Goal: Check status: Check status

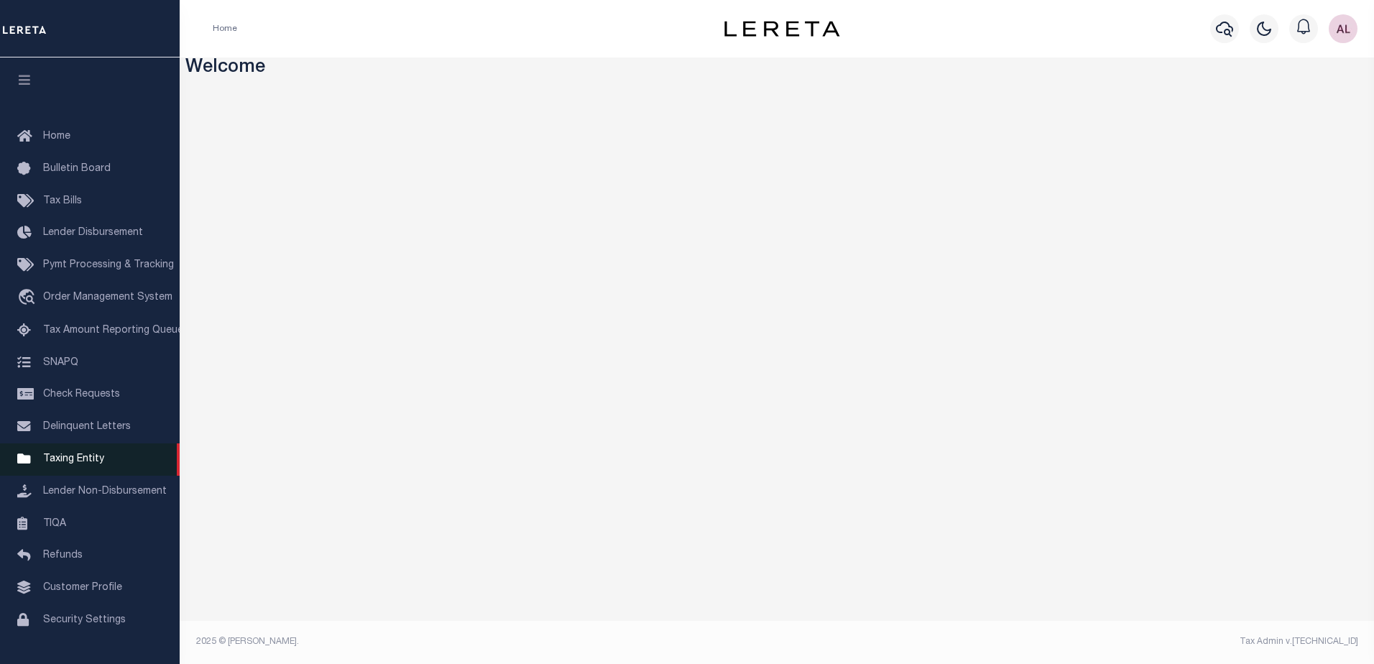
click at [96, 462] on span "Taxing Entity" at bounding box center [73, 459] width 61 height 10
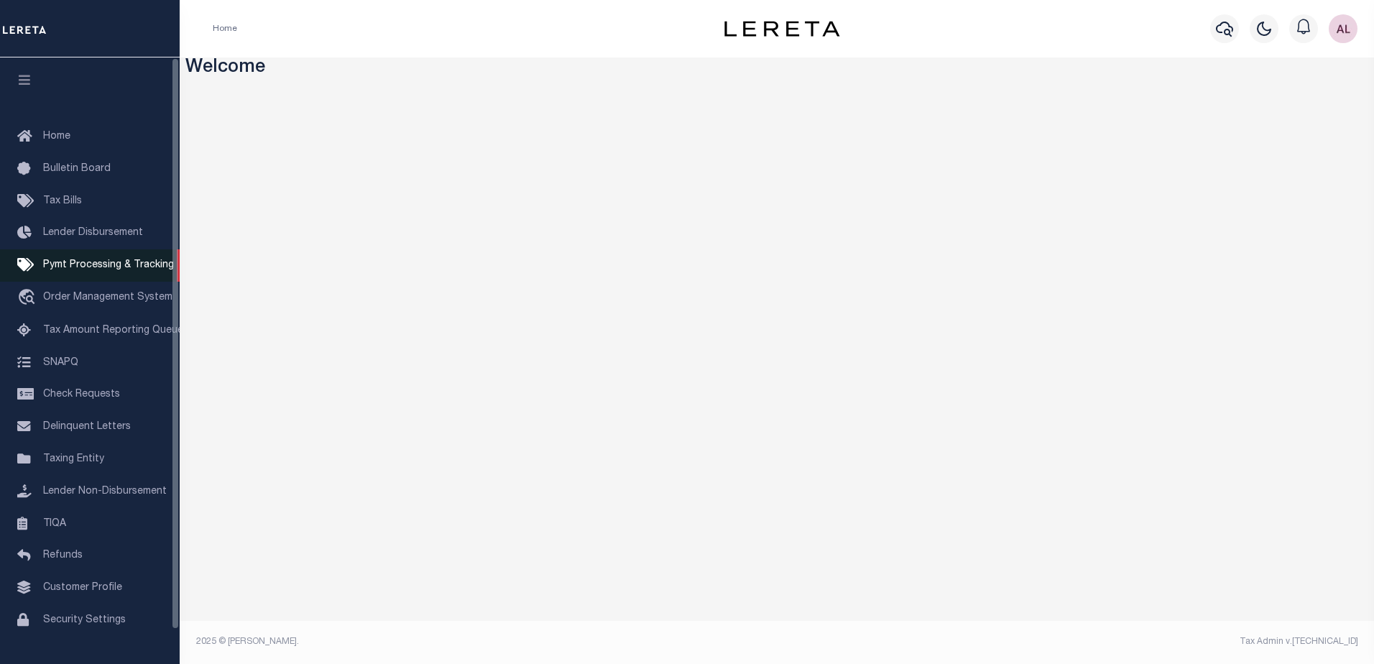
click at [113, 267] on span "Pymt Processing & Tracking" at bounding box center [108, 265] width 131 height 10
click at [94, 270] on span "Pymt Processing & Tracking" at bounding box center [108, 265] width 131 height 10
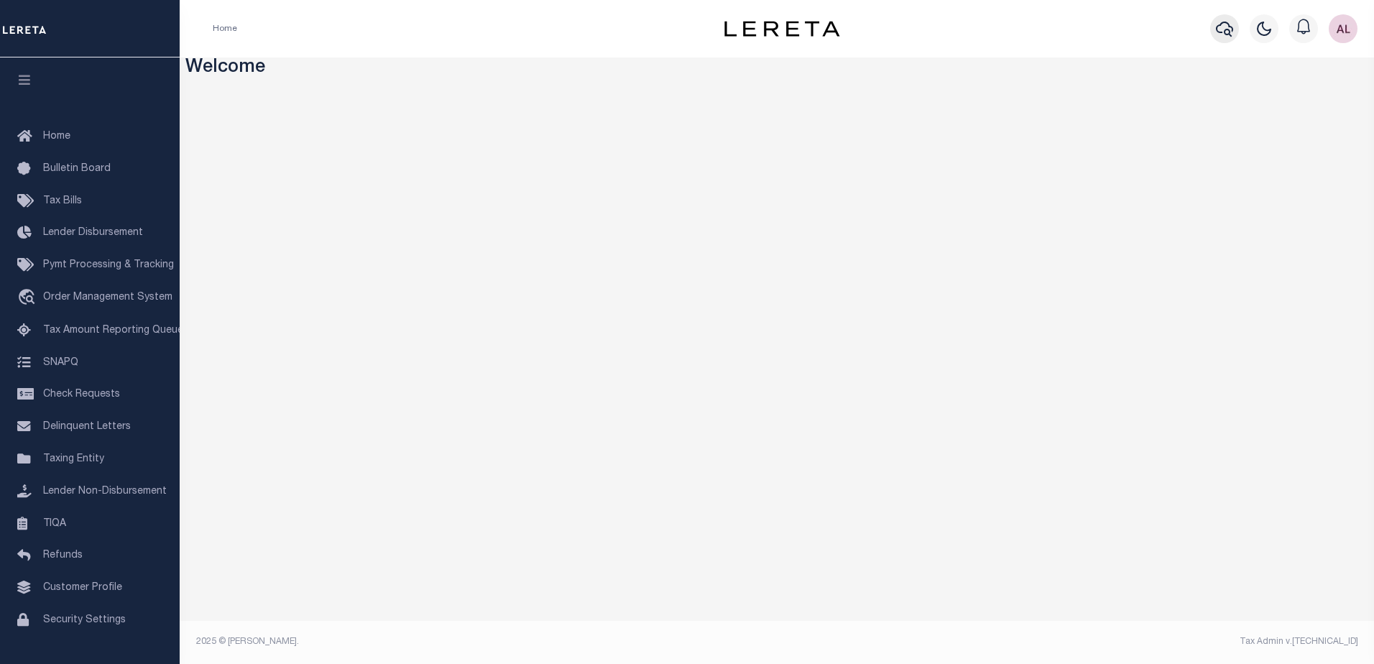
click at [1223, 27] on icon "button" at bounding box center [1224, 28] width 17 height 17
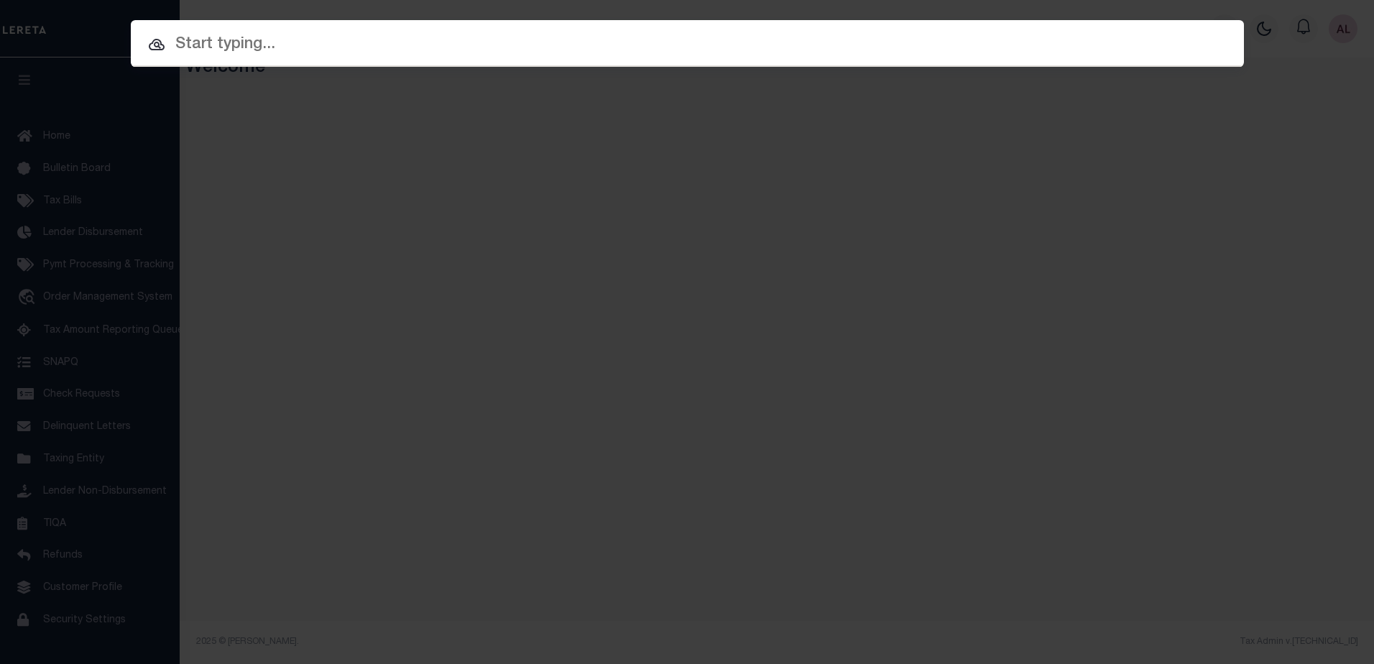
click at [190, 43] on input "text" at bounding box center [687, 44] width 1113 height 25
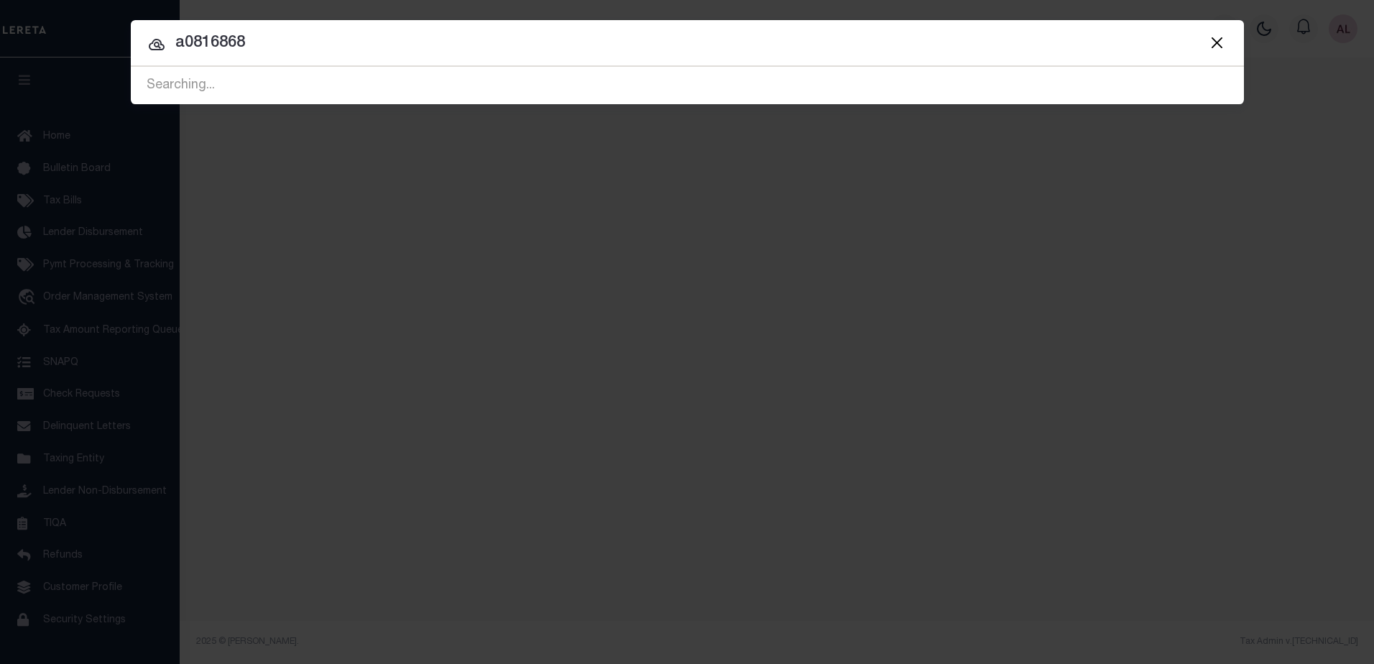
type input "a0816868"
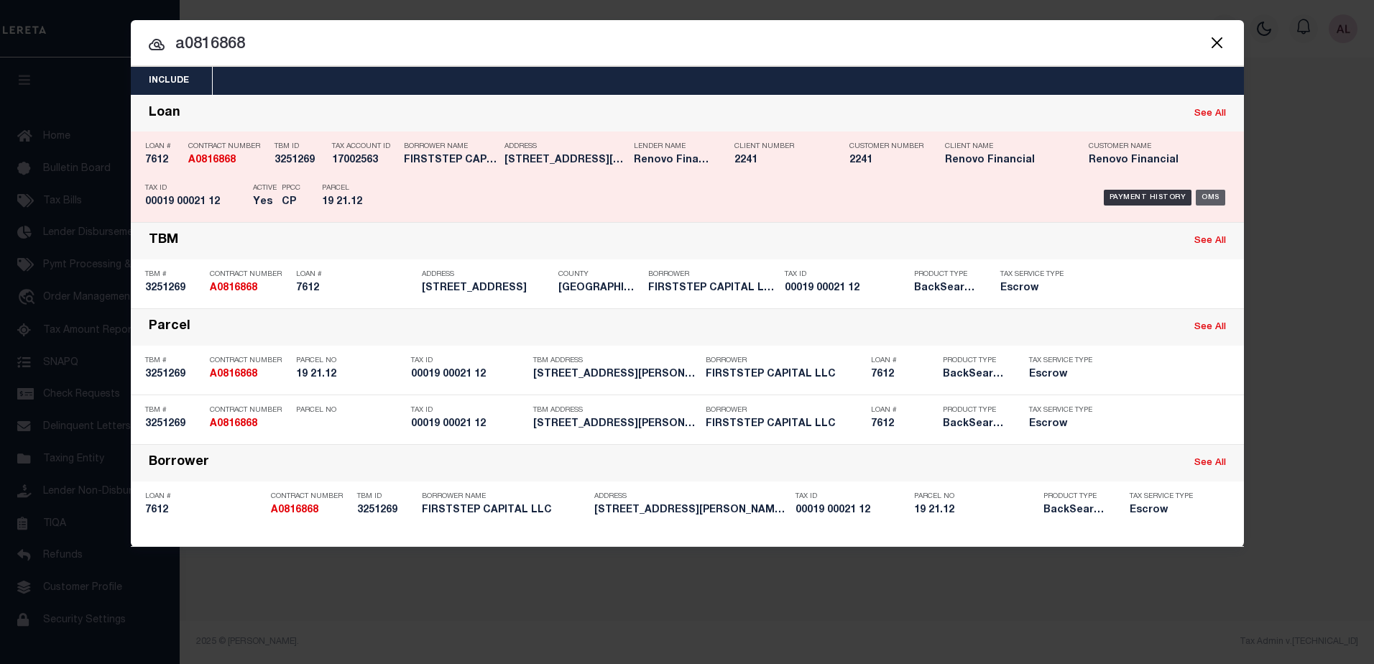
click at [1214, 199] on div "OMS" at bounding box center [1210, 198] width 29 height 16
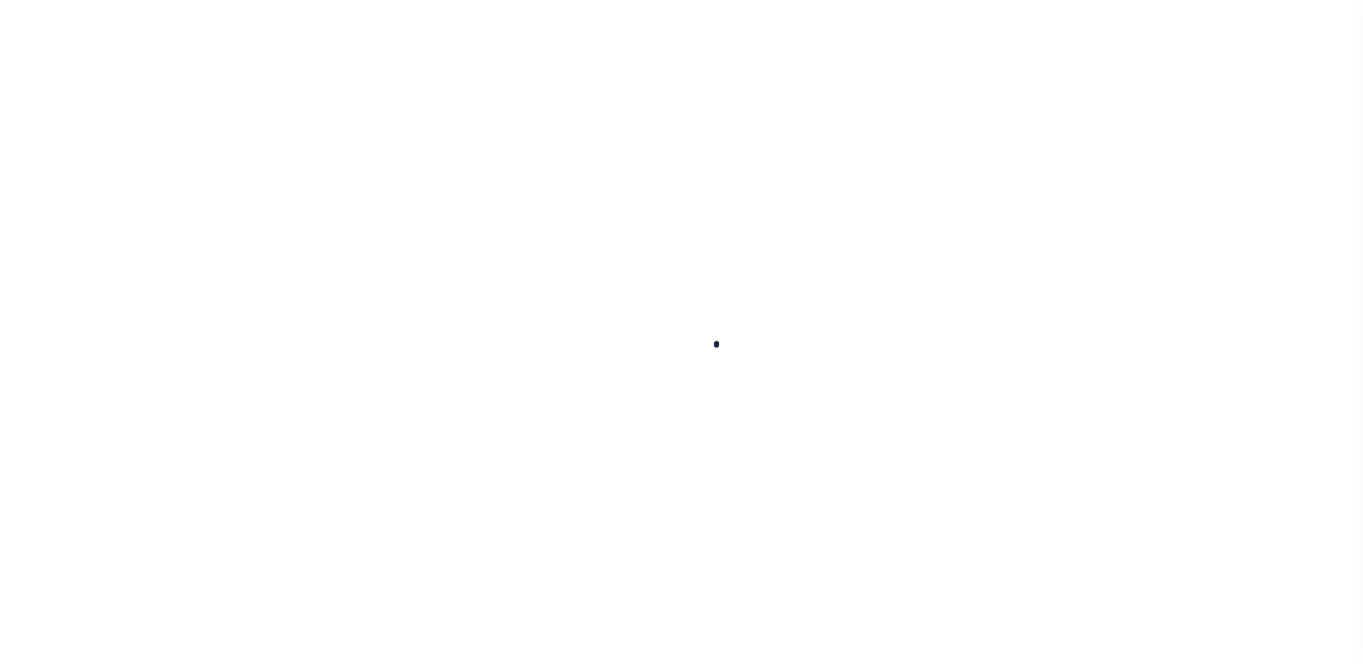
type input "7612"
type input "FIRSTSTEP CAPITAL LLC"
select select
type input "[STREET_ADDRESS]"
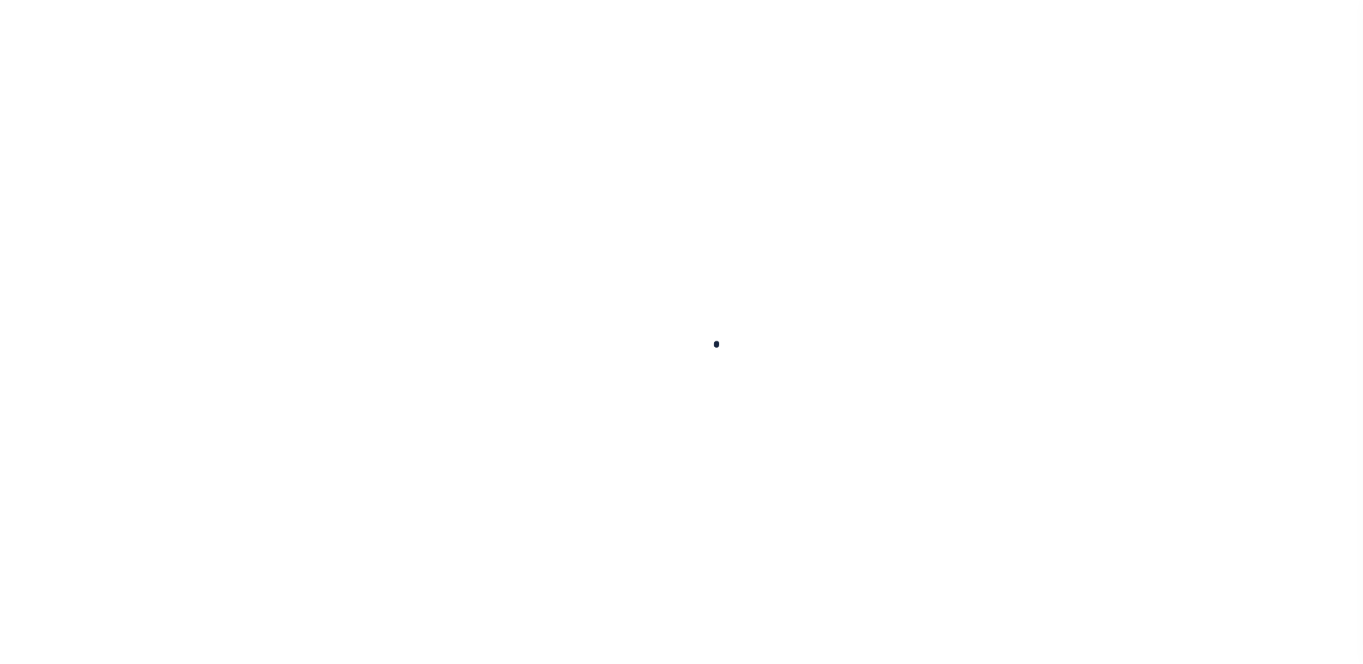
type input "[GEOGRAPHIC_DATA] NJ 08691"
select select "Escrow"
type input "125 Brown Street"
select select
type input "[GEOGRAPHIC_DATA][PERSON_NAME]"
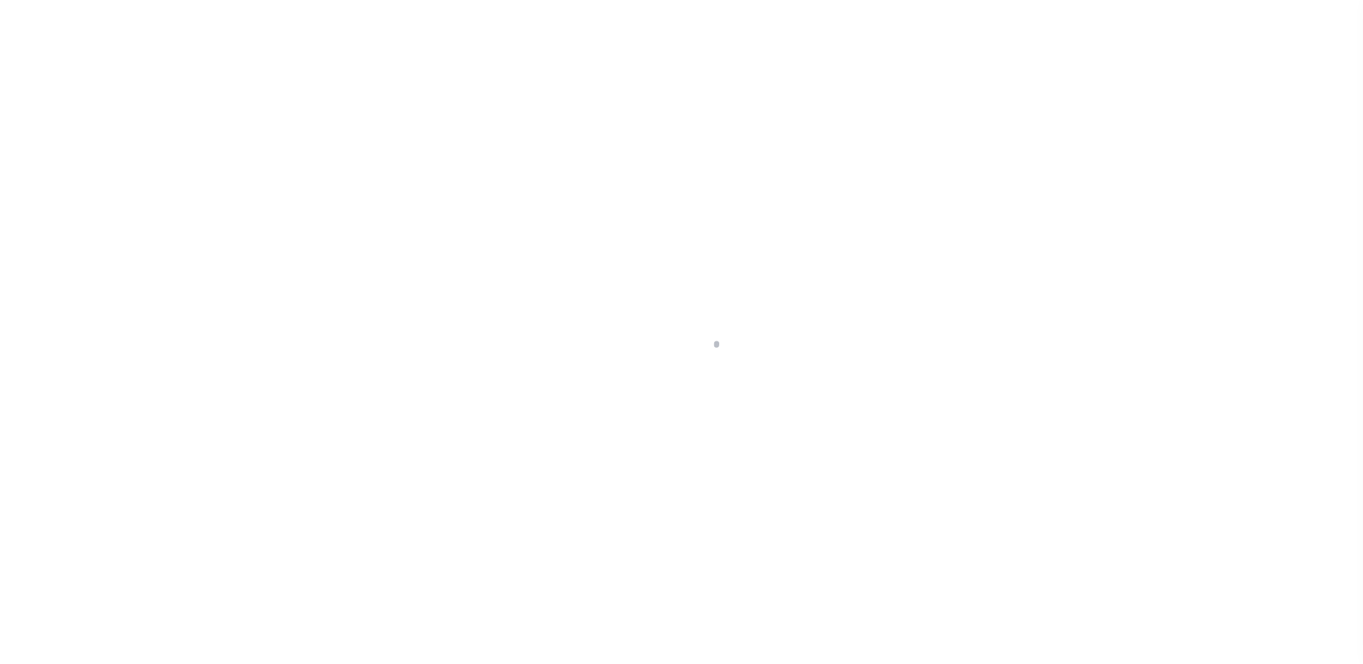
type input "a0k8Y00000d1SPE"
type input "NJ"
select select
select select "14701"
select select "25066"
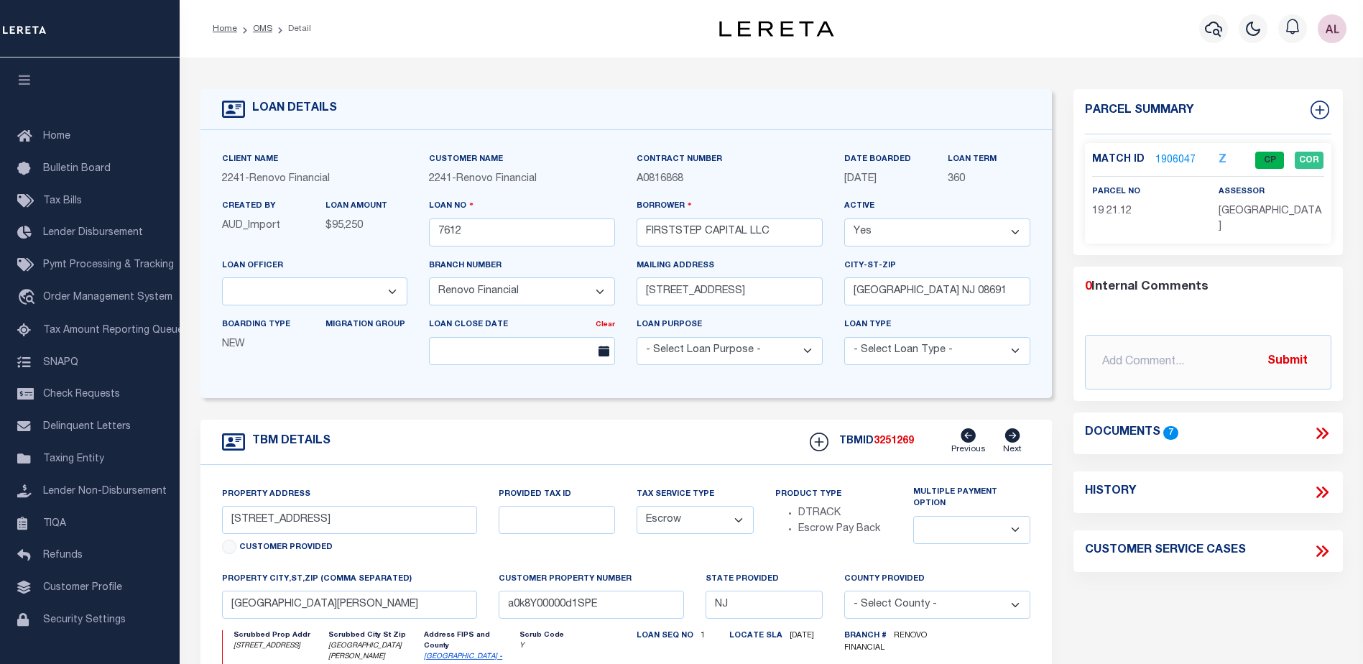
click at [1168, 158] on link "1906047" at bounding box center [1176, 160] width 40 height 15
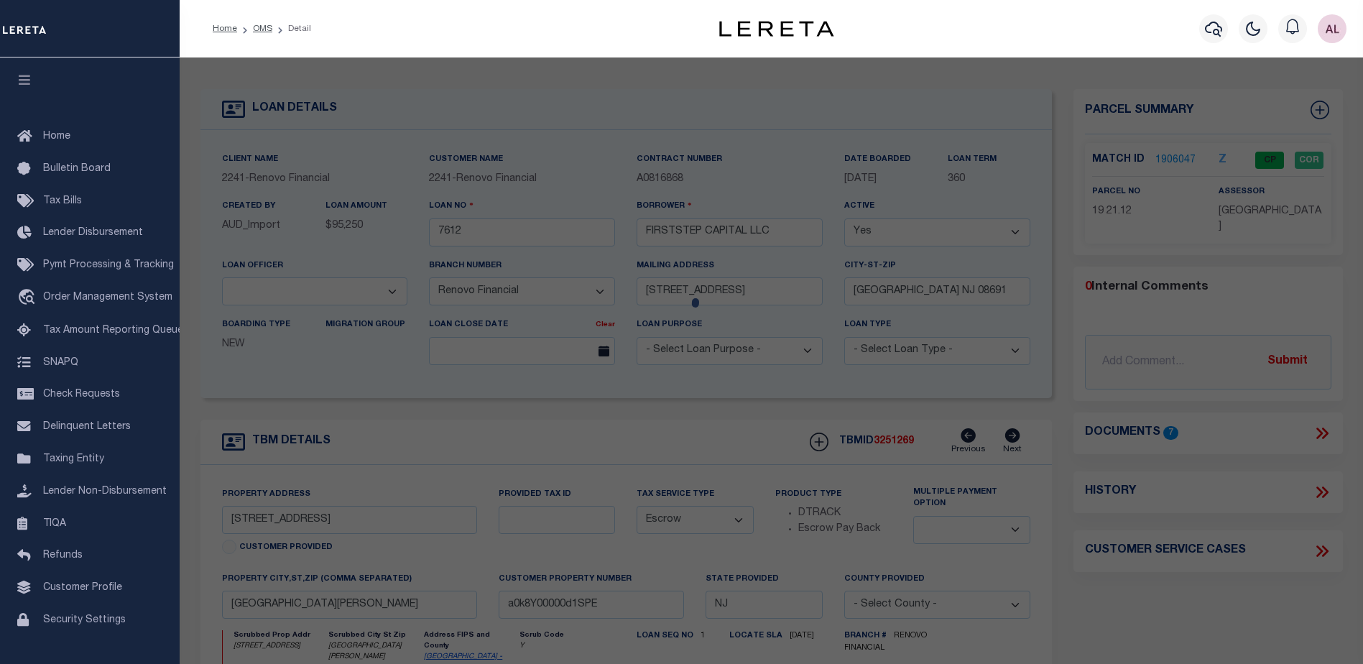
checkbox input "false"
select select "CP"
type input "FIRSTSTEP CAPITAL"
select select
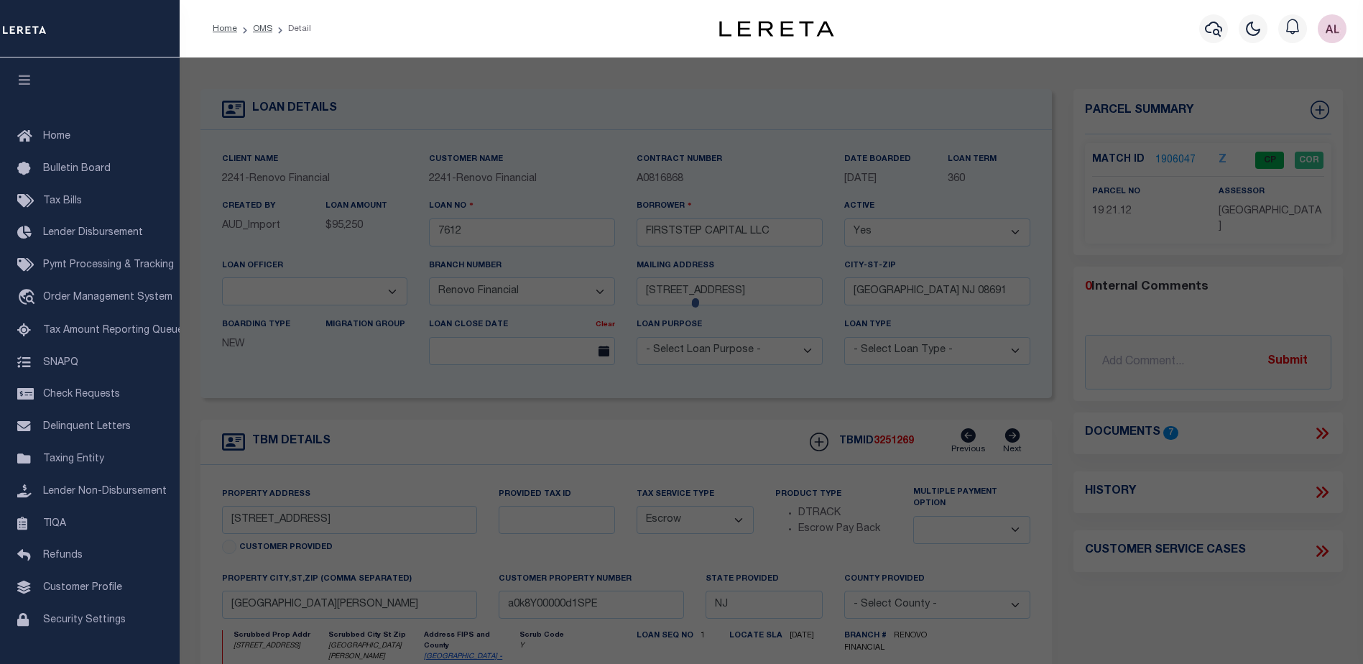
type input "125 BROWN ST"
checkbox input "false"
type input "Mount Holly, NJ 08060"
type textarea "Block 19 Lot 21.12"
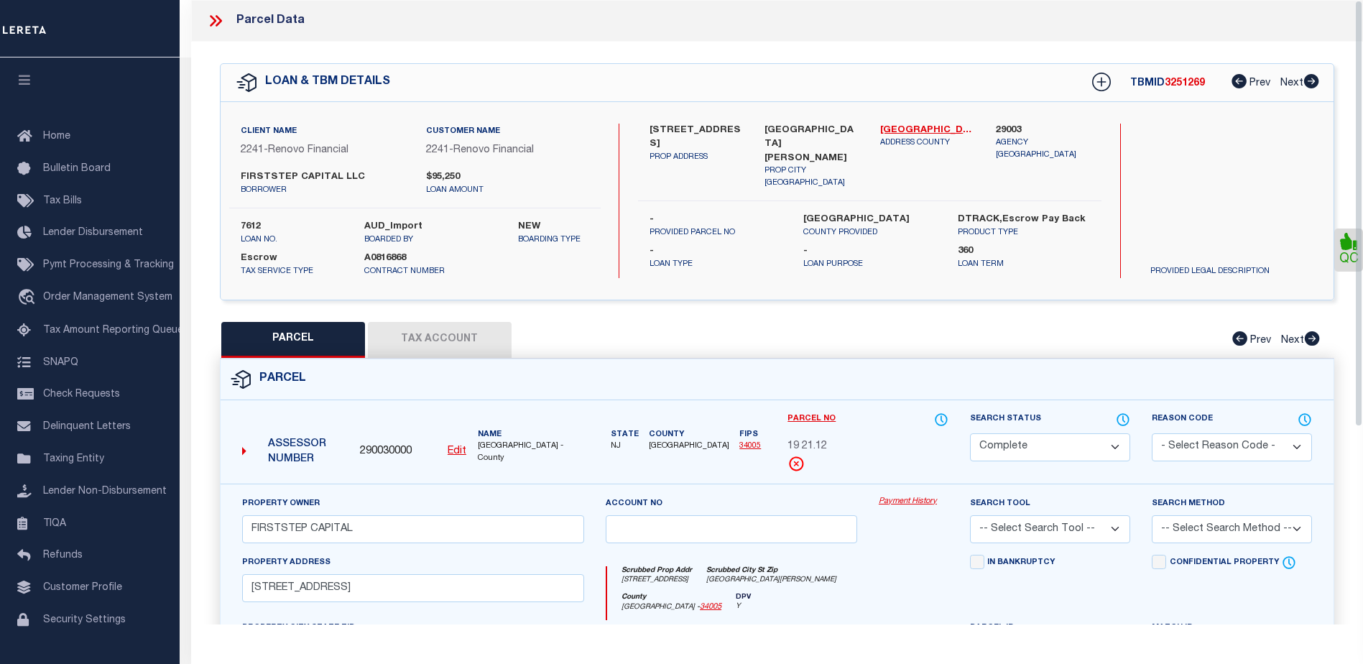
click at [903, 503] on link "Payment History" at bounding box center [914, 502] width 70 height 12
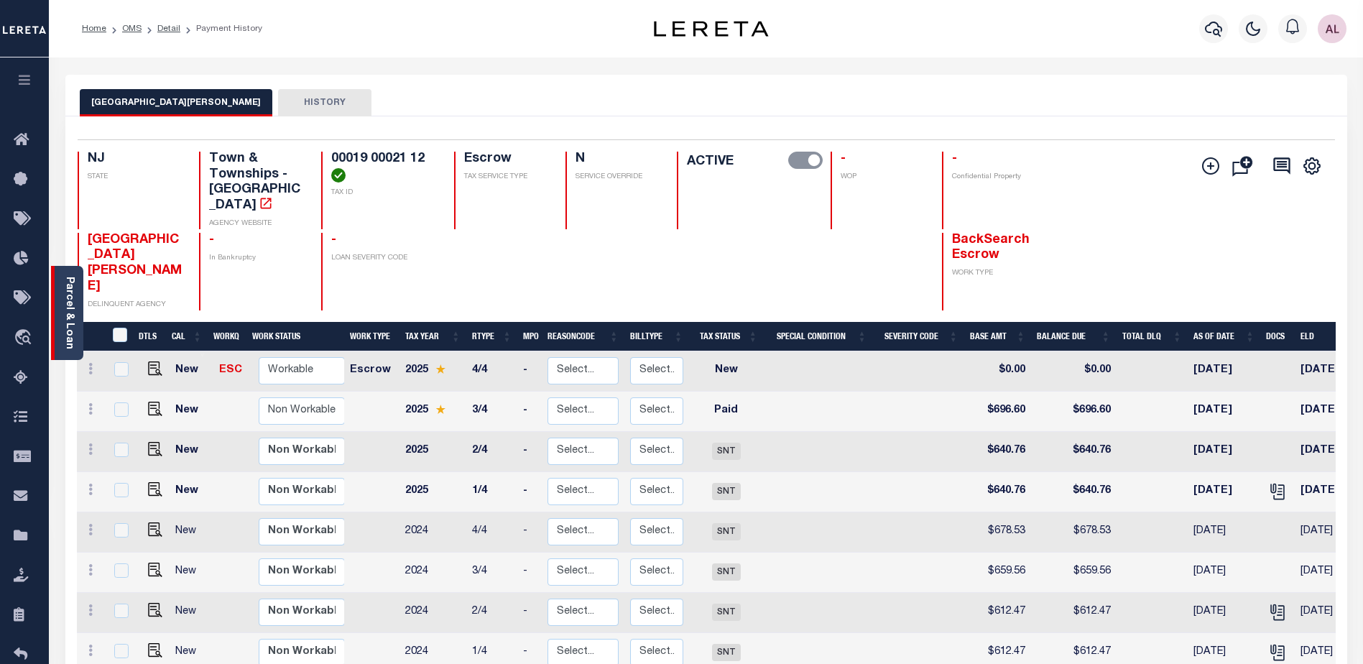
click at [68, 315] on link "Parcel & Loan" at bounding box center [69, 313] width 10 height 73
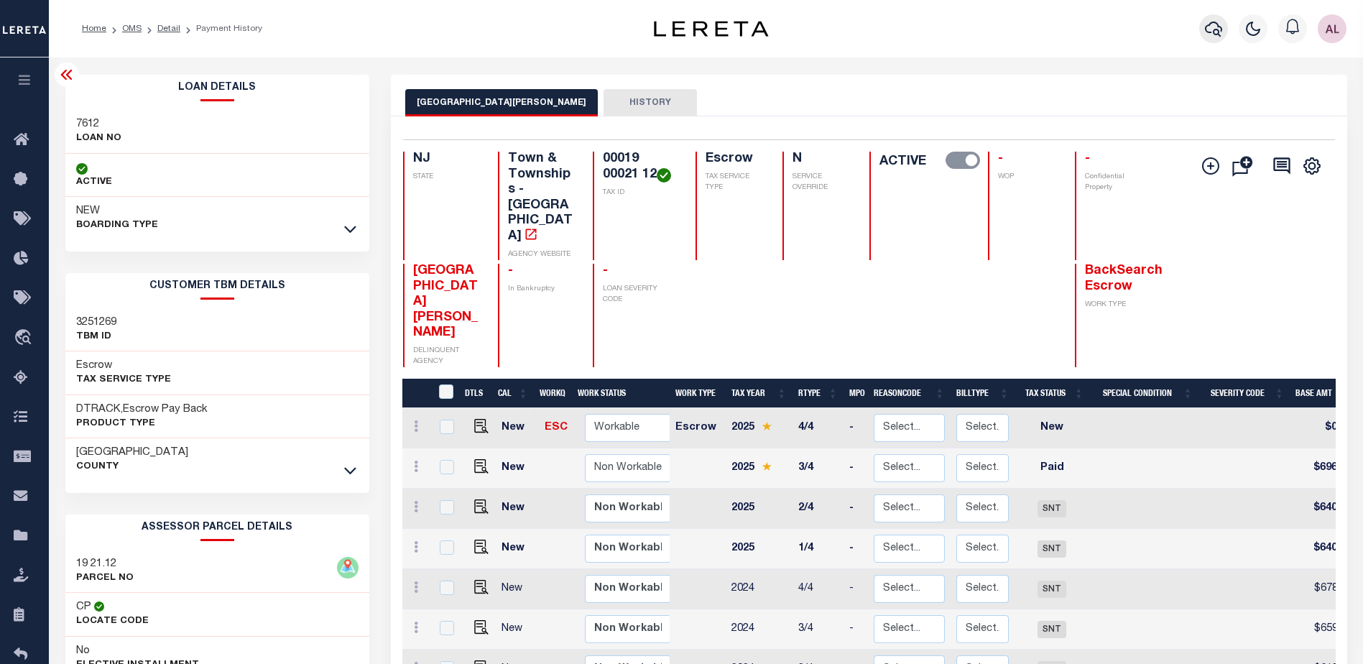
click at [1216, 32] on icon "button" at bounding box center [1213, 28] width 17 height 17
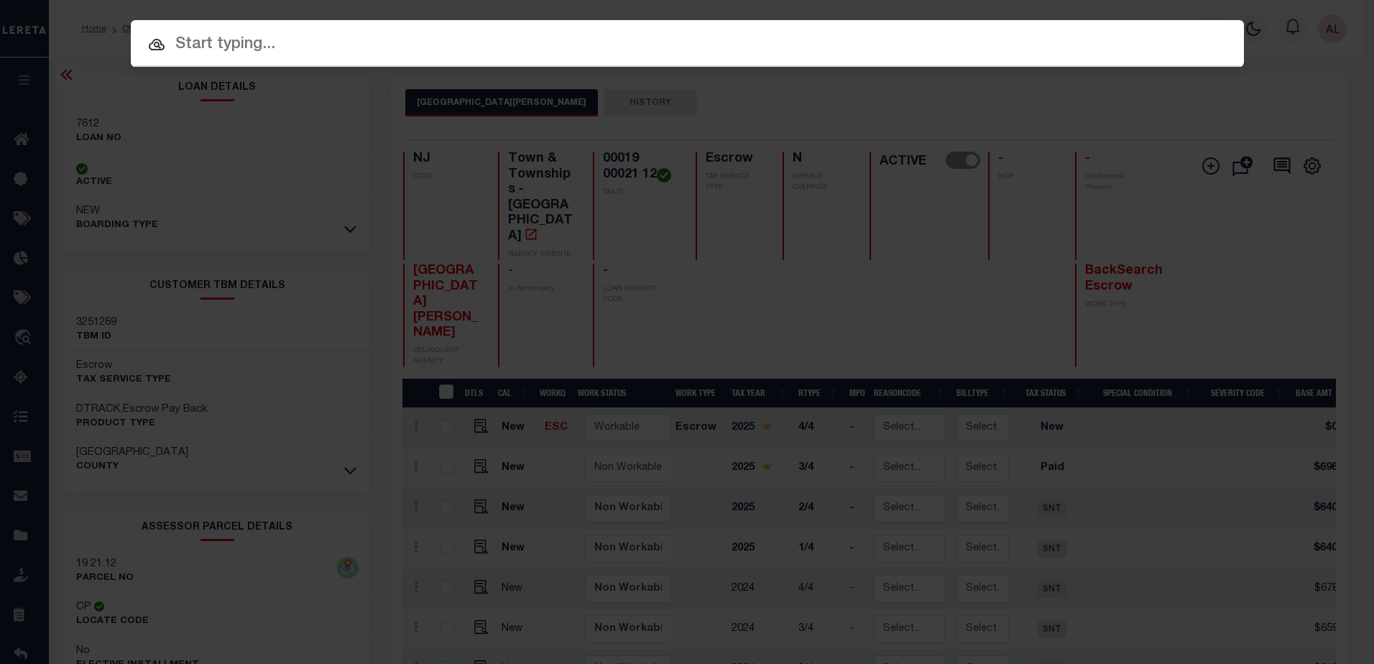
click at [193, 55] on input "text" at bounding box center [687, 44] width 1113 height 25
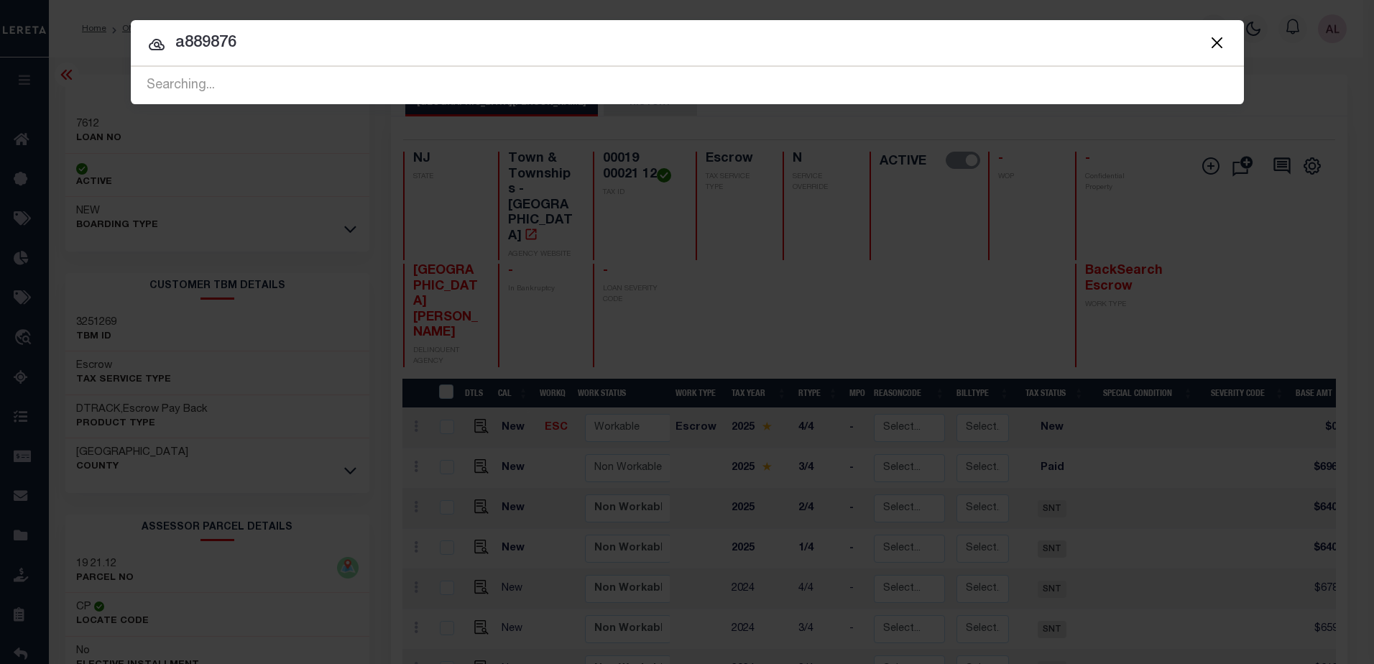
type input "a889876"
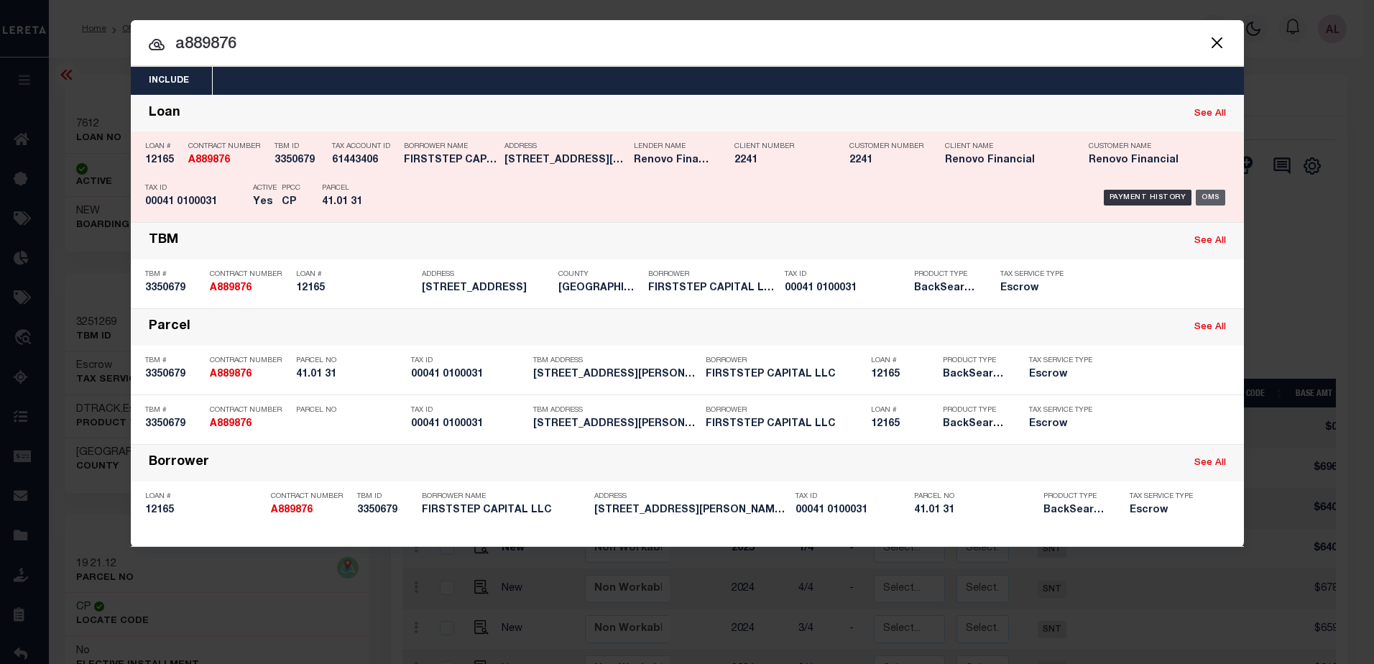
click at [1213, 198] on div "OMS" at bounding box center [1210, 198] width 29 height 16
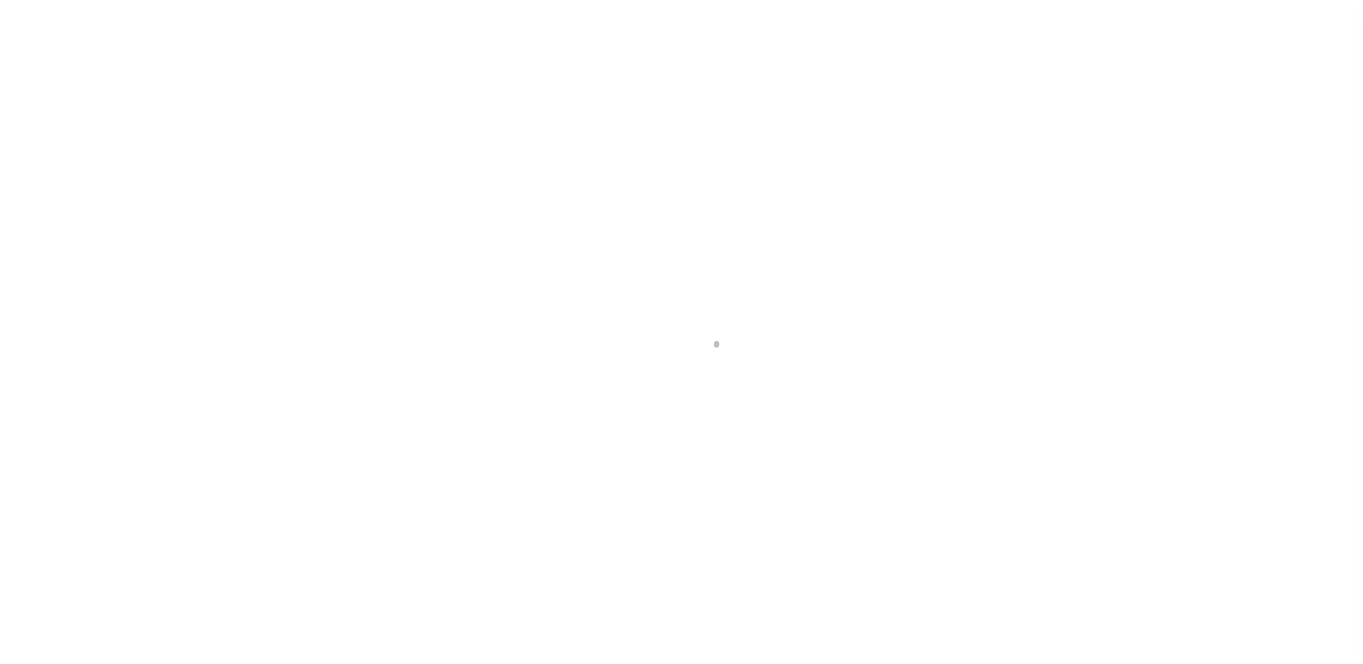
select select "10"
select select "Escrow"
type input "[STREET_ADDRESS]"
select select
type input "[GEOGRAPHIC_DATA][PERSON_NAME]"
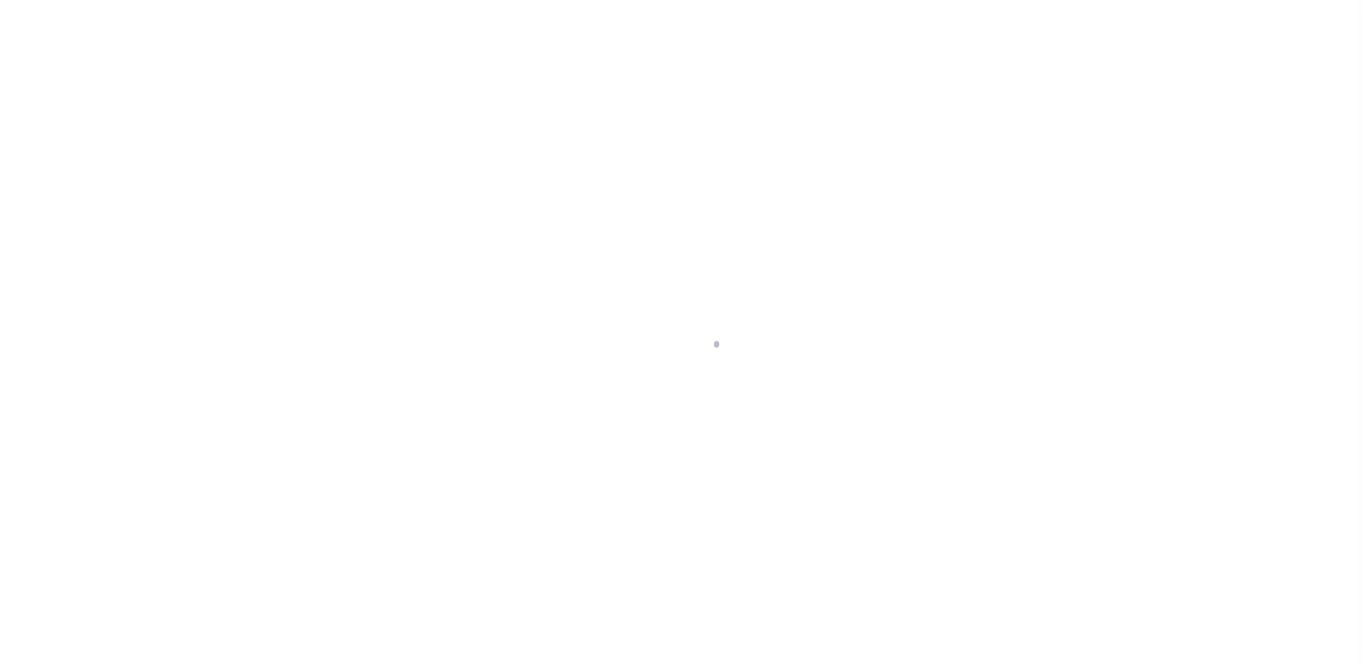
type input "a0kUS000002IG0L"
type input "NJ"
select select
type textarea "LEGAL REQUIRED"
select select "14701"
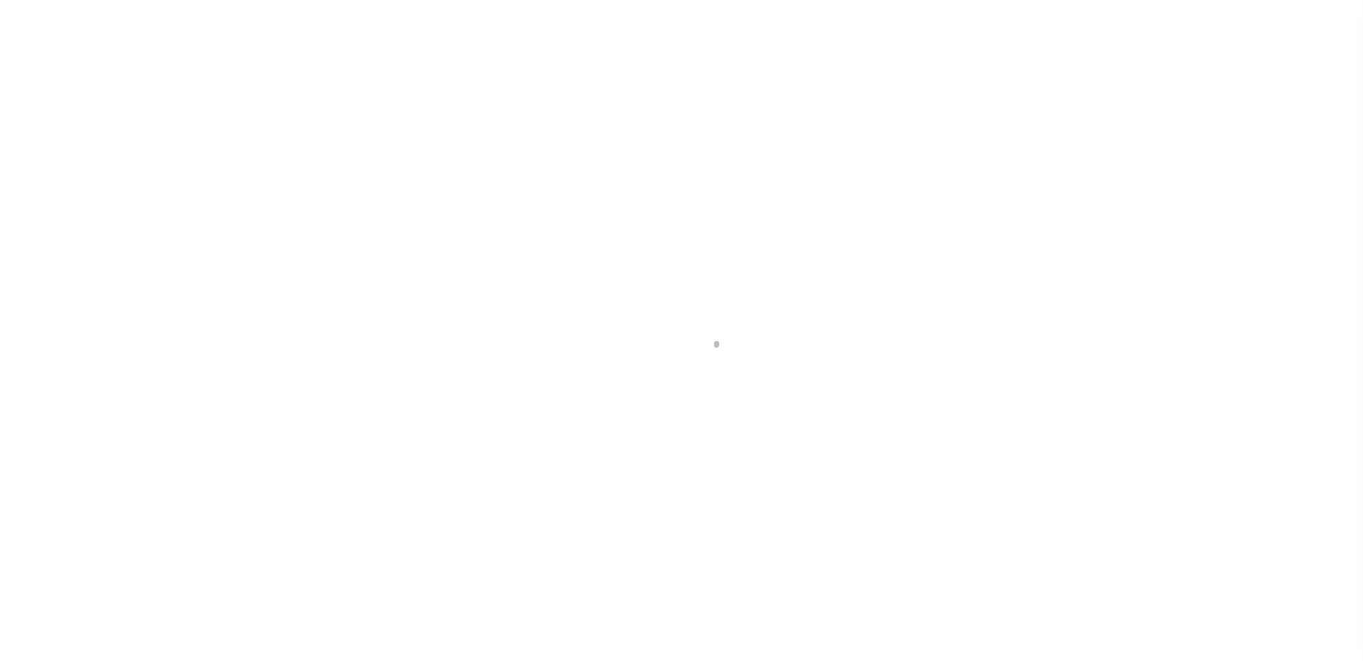
select select "25066"
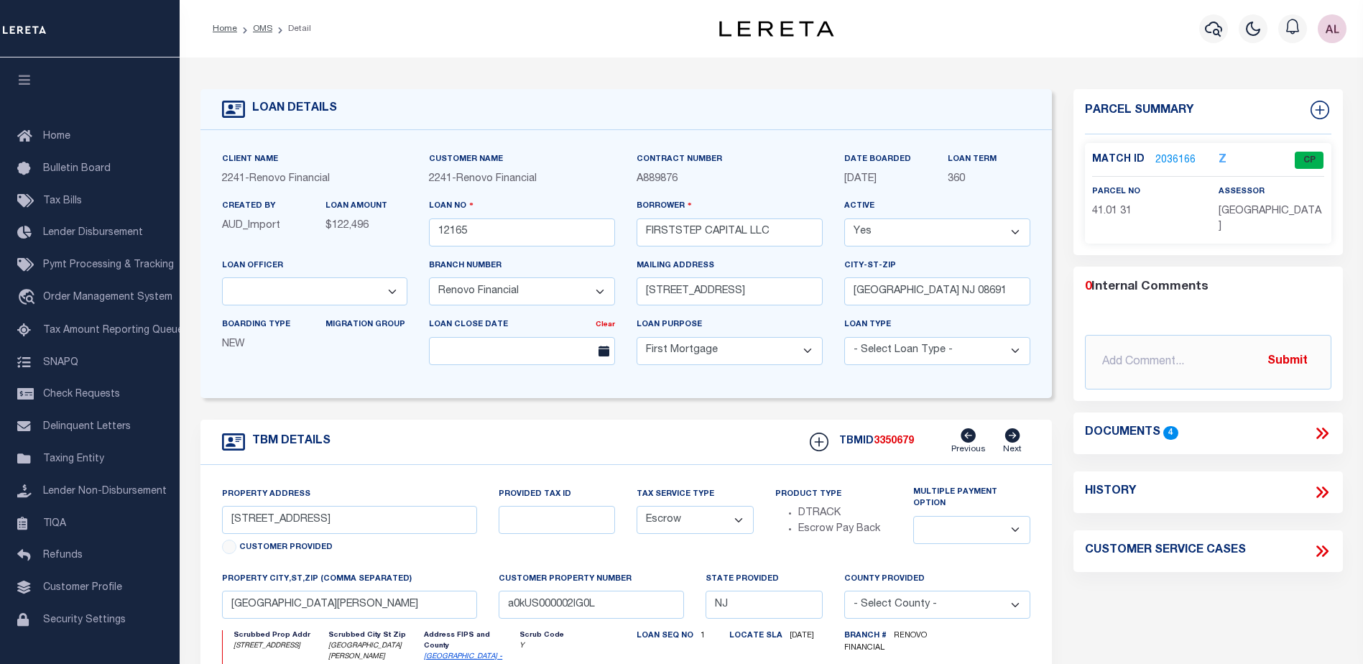
click at [1172, 158] on link "2036166" at bounding box center [1176, 160] width 40 height 15
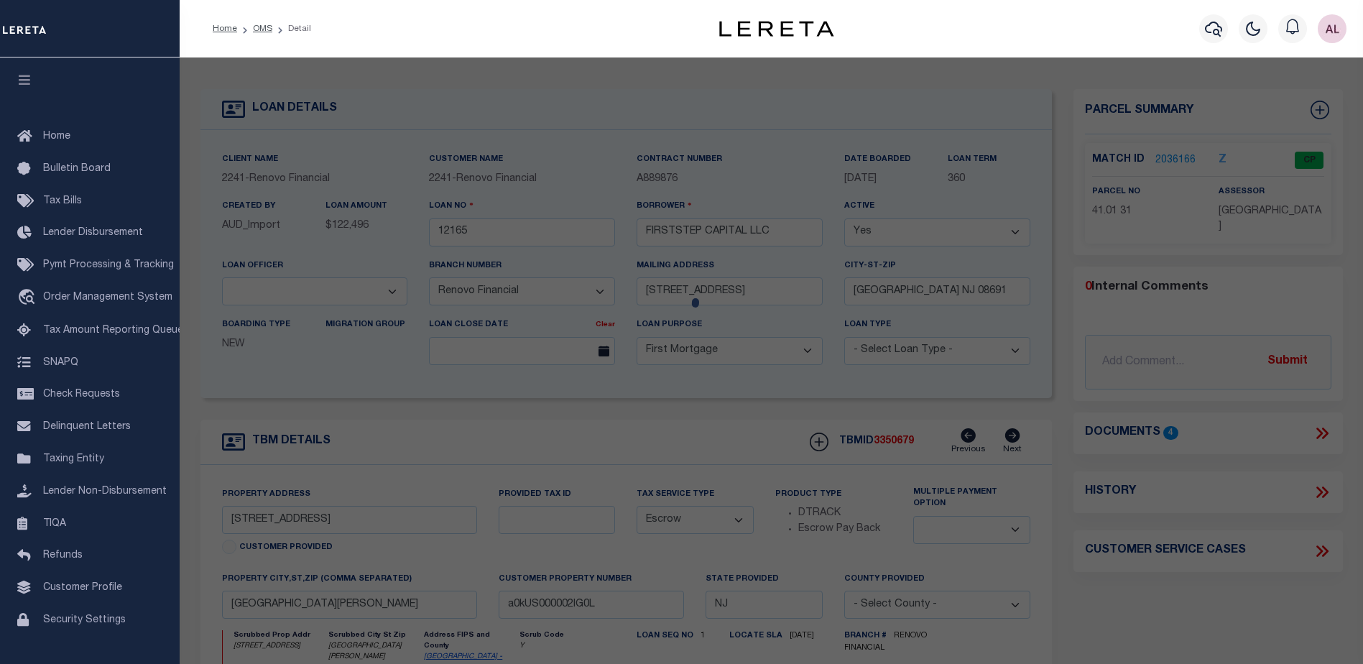
checkbox input "false"
select select "CP"
type input "[PERSON_NAME] & [PERSON_NAME]"
select select
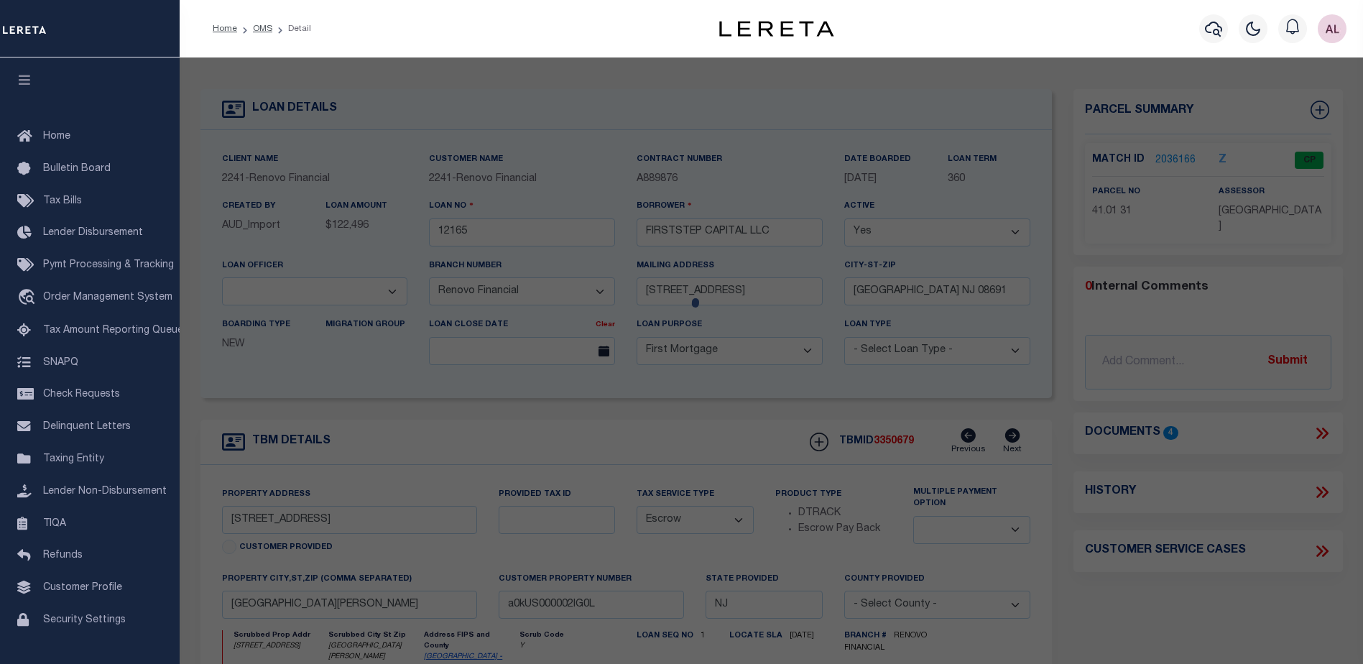
type input "[STREET_ADDRESS]"
checkbox input "false"
type input "Mount Holly, NJ 08060"
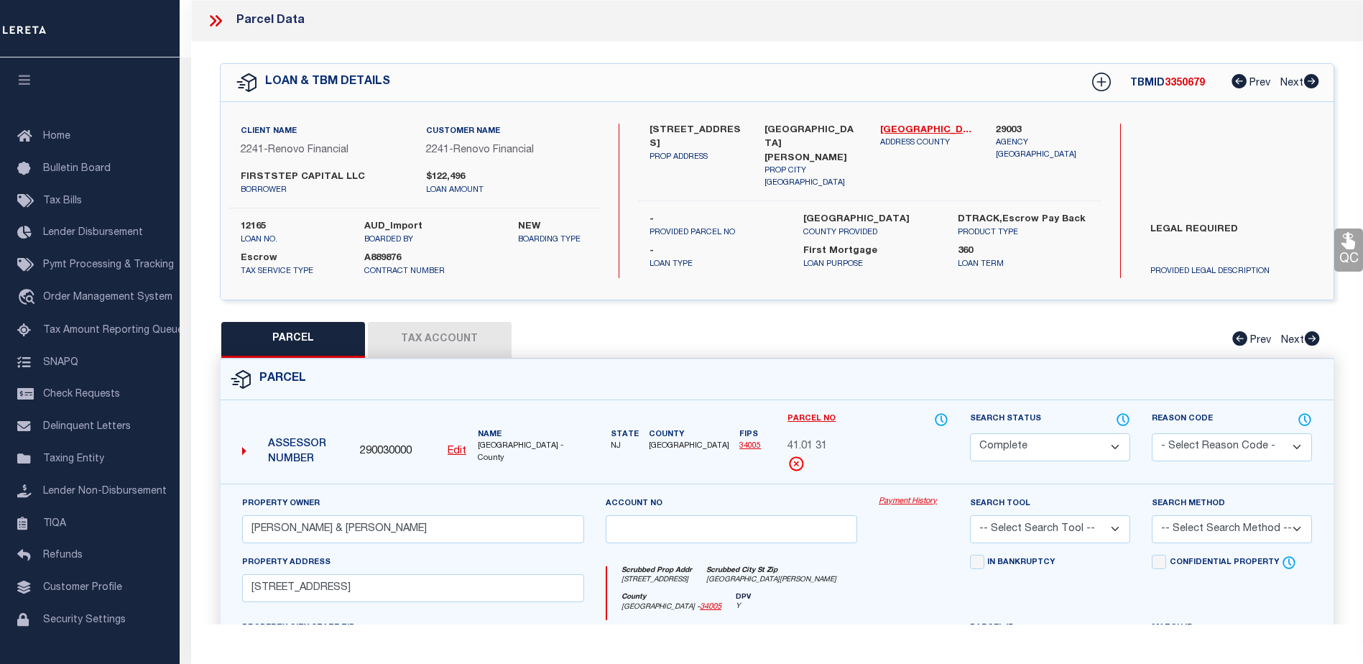
click at [906, 501] on link "Payment History" at bounding box center [914, 502] width 70 height 12
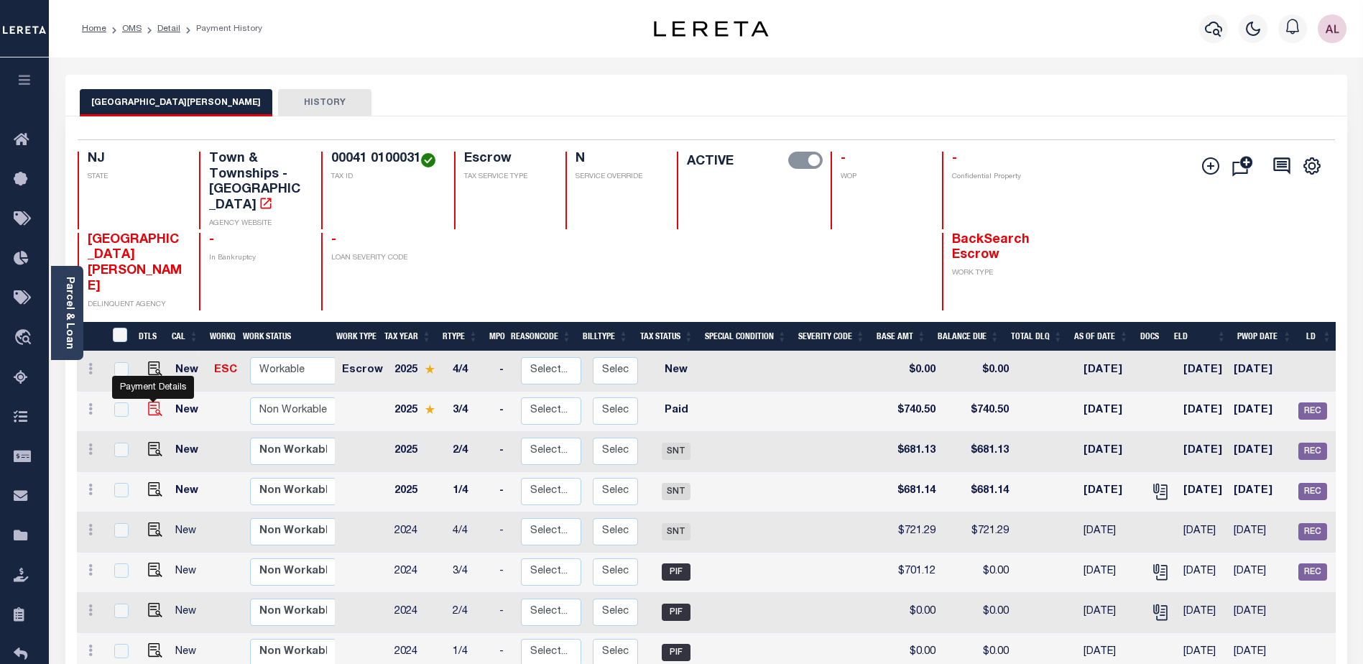
click at [149, 402] on img "" at bounding box center [155, 409] width 14 height 14
checkbox input "true"
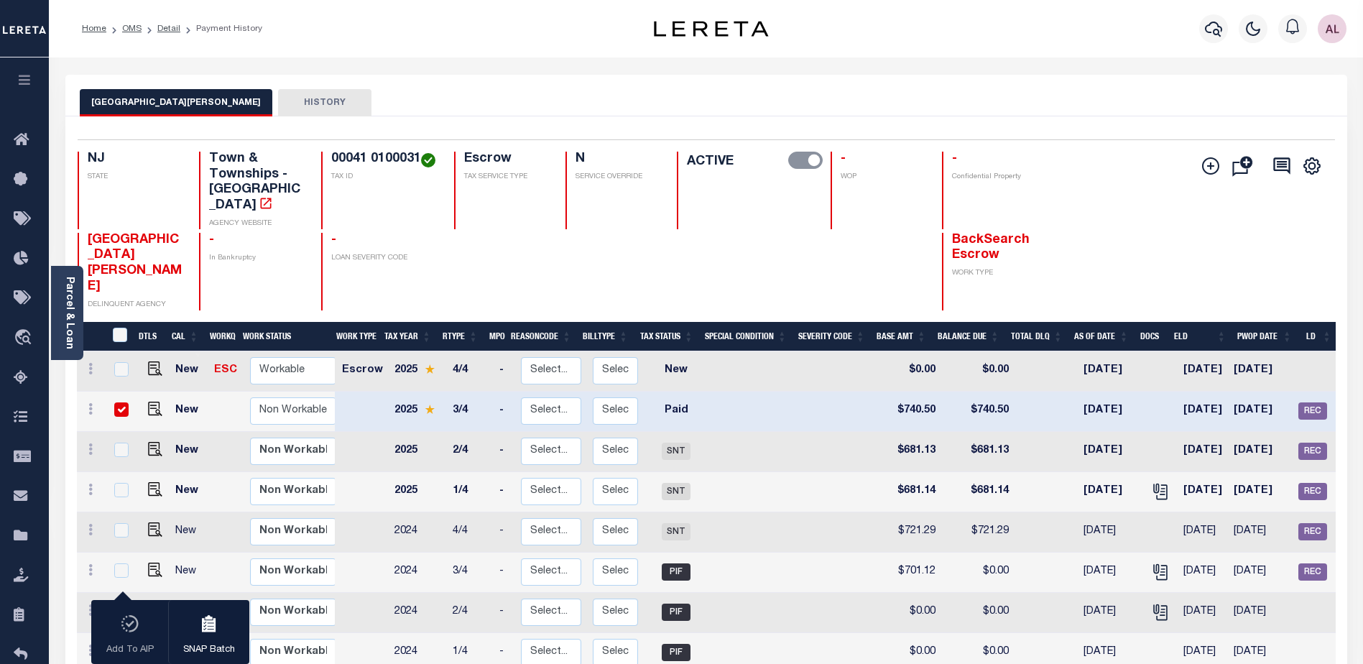
click at [65, 331] on link "Parcel & Loan" at bounding box center [69, 313] width 10 height 73
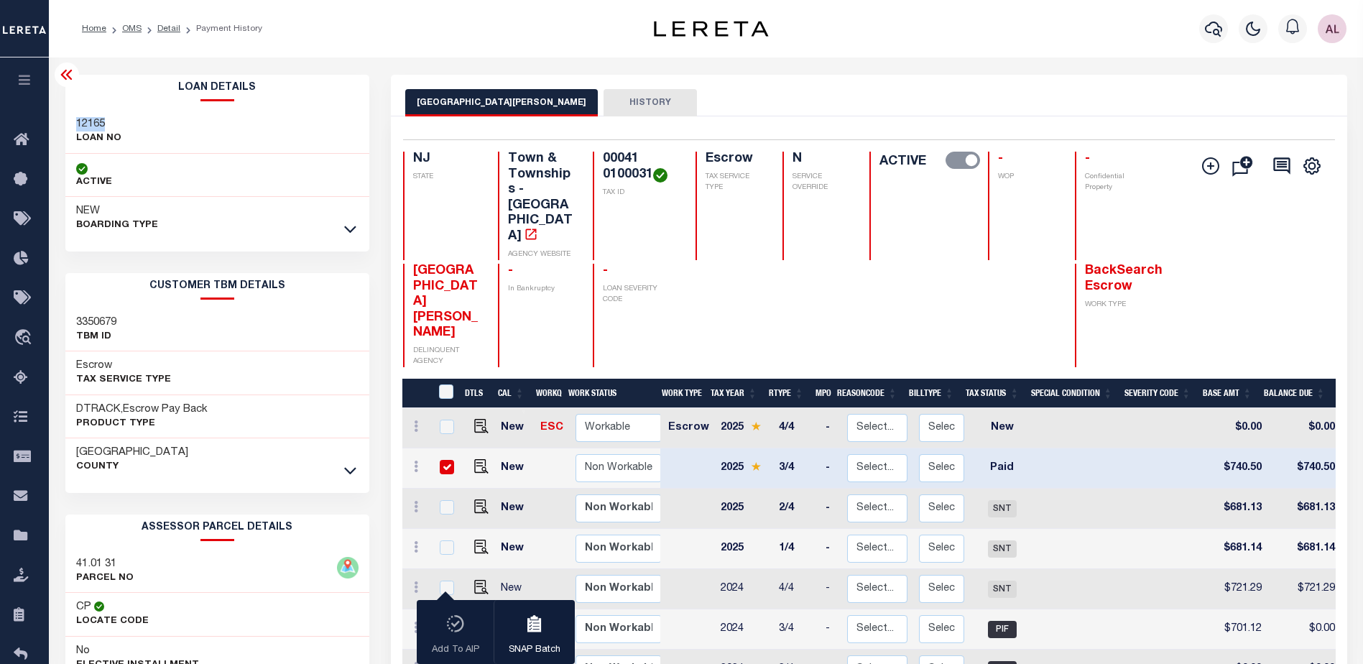
drag, startPoint x: 109, startPoint y: 121, endPoint x: 74, endPoint y: 121, distance: 35.2
click at [74, 121] on div "12165 LOAN NO" at bounding box center [217, 132] width 305 height 44
drag, startPoint x: 74, startPoint y: 121, endPoint x: 84, endPoint y: 121, distance: 10.1
copy h3 "12165"
click at [18, 298] on icon at bounding box center [25, 299] width 23 height 18
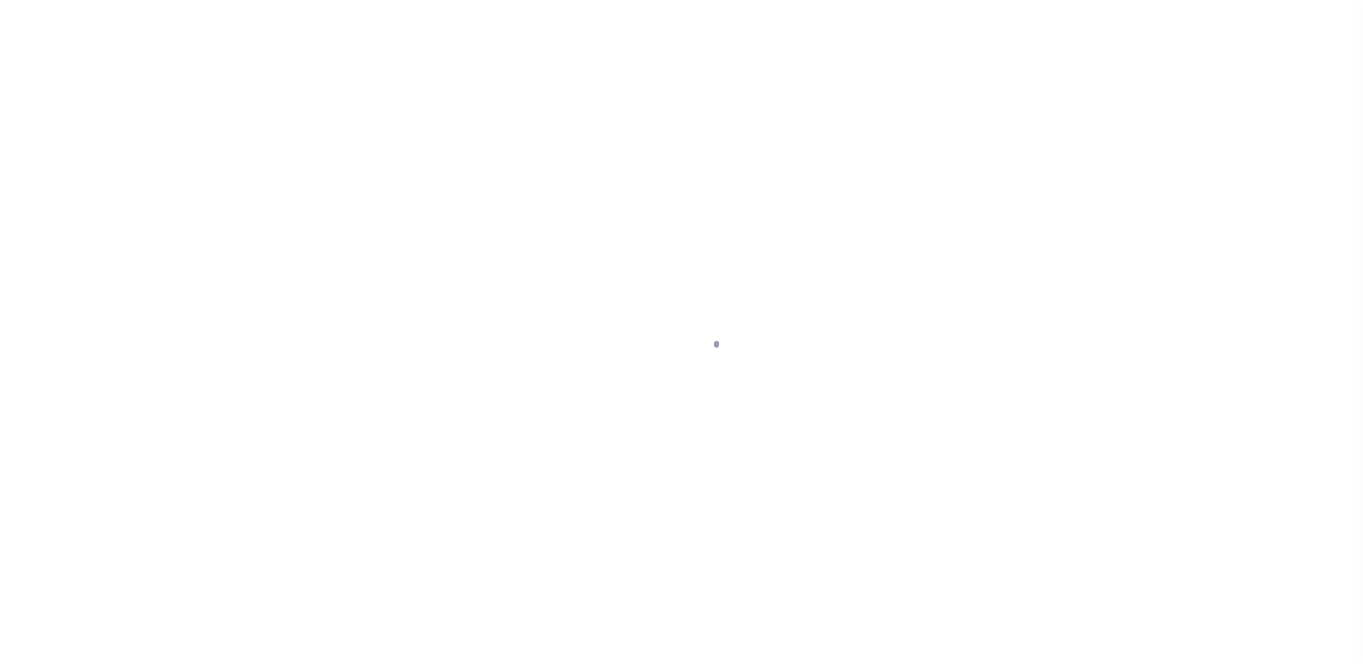
select select "PYD"
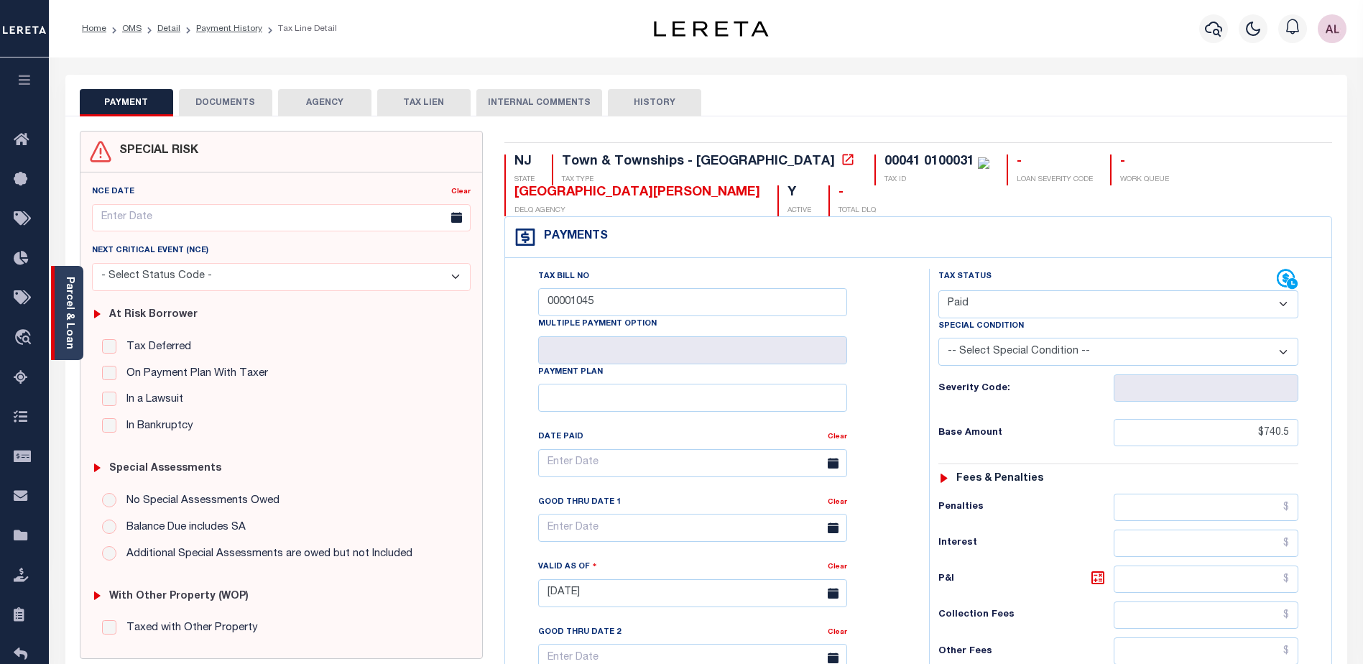
click at [70, 337] on link "Parcel & Loan" at bounding box center [69, 313] width 10 height 73
